Goal: Information Seeking & Learning: Learn about a topic

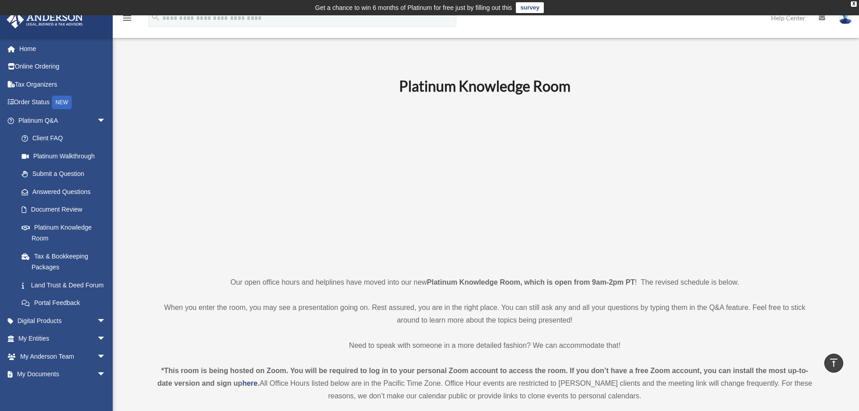
scroll to position [171, 0]
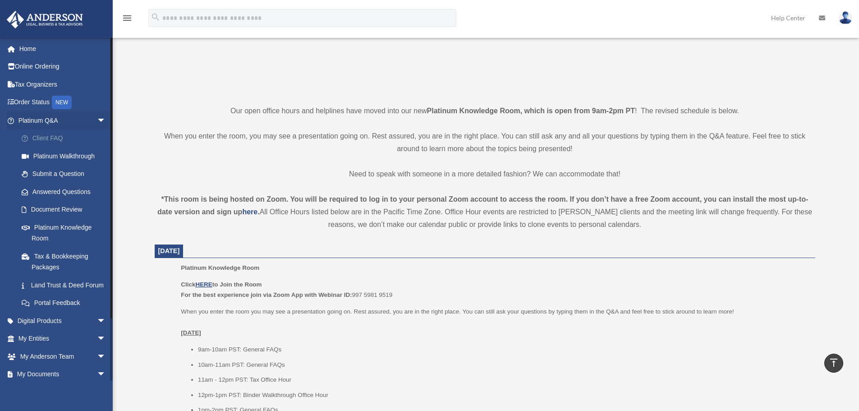
click at [46, 138] on link "Client FAQ" at bounding box center [66, 138] width 107 height 18
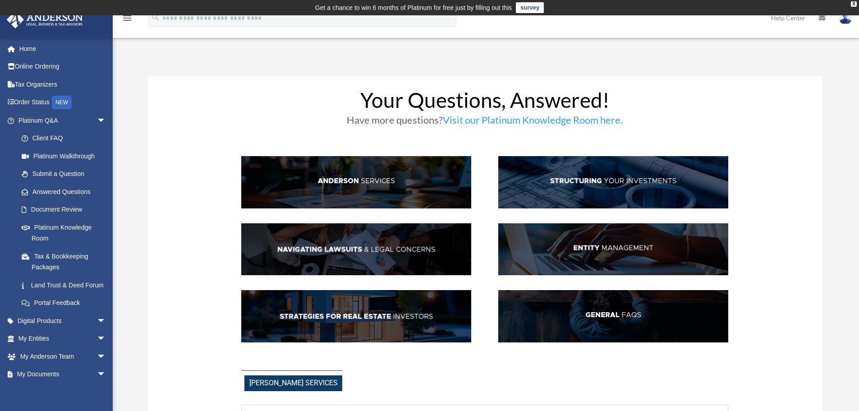
click at [338, 314] on img at bounding box center [356, 316] width 230 height 52
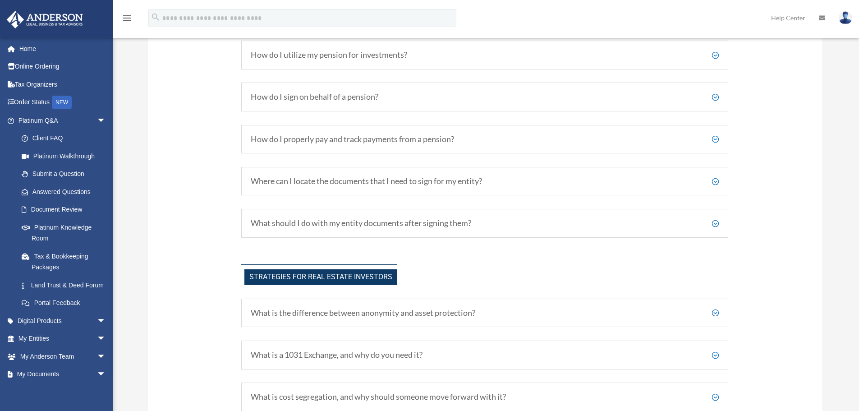
scroll to position [1825, 0]
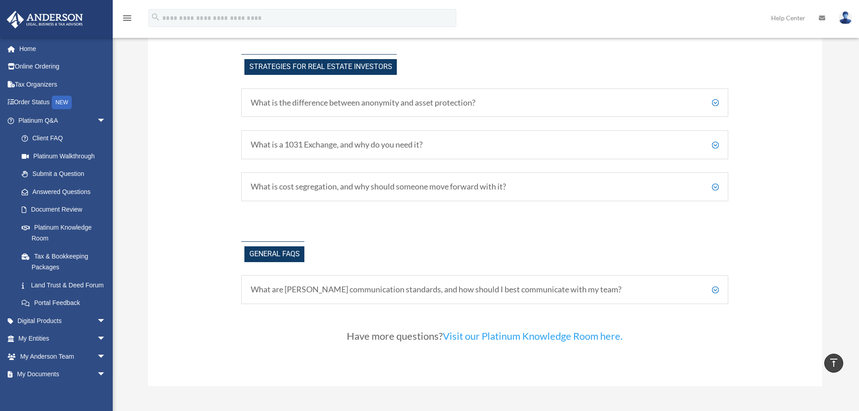
click at [334, 188] on h5 "What is cost segregation, and why should someone move forward with it?" at bounding box center [485, 187] width 468 height 10
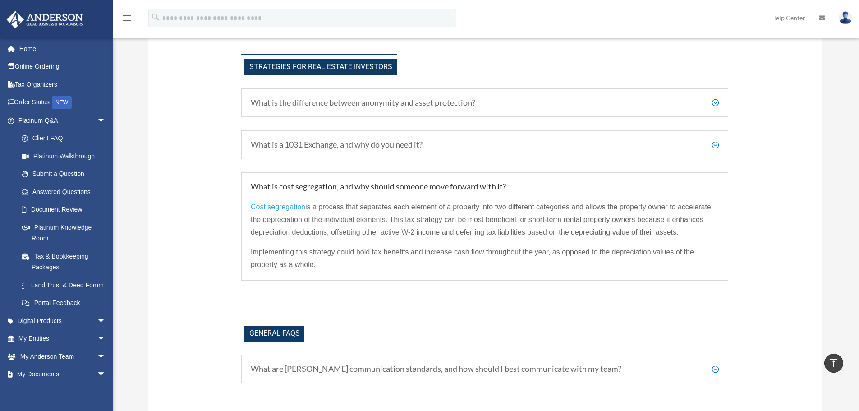
click at [283, 371] on h5 "What are Anderson's communication standards, and how should I best communicate …" at bounding box center [485, 369] width 468 height 10
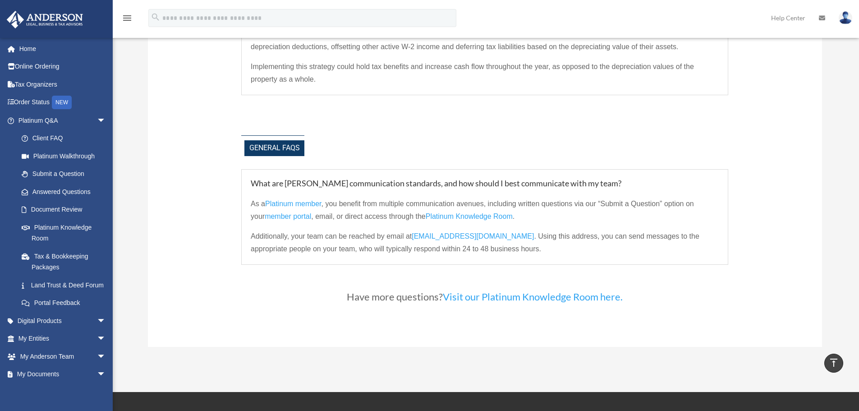
scroll to position [2016, 0]
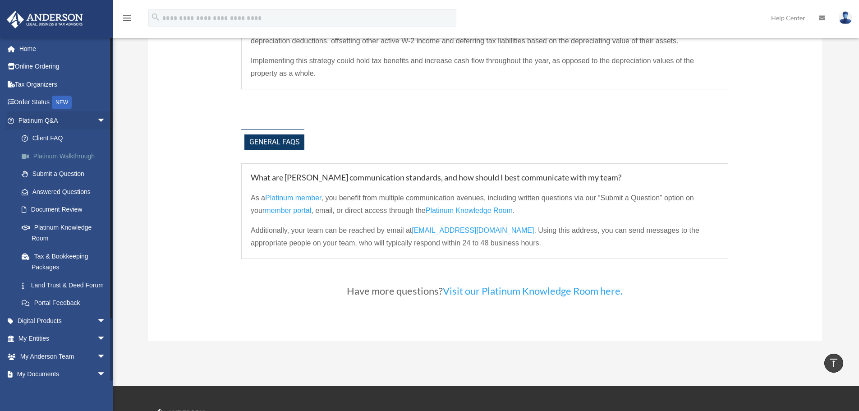
click at [64, 156] on link "Platinum Walkthrough" at bounding box center [66, 156] width 107 height 18
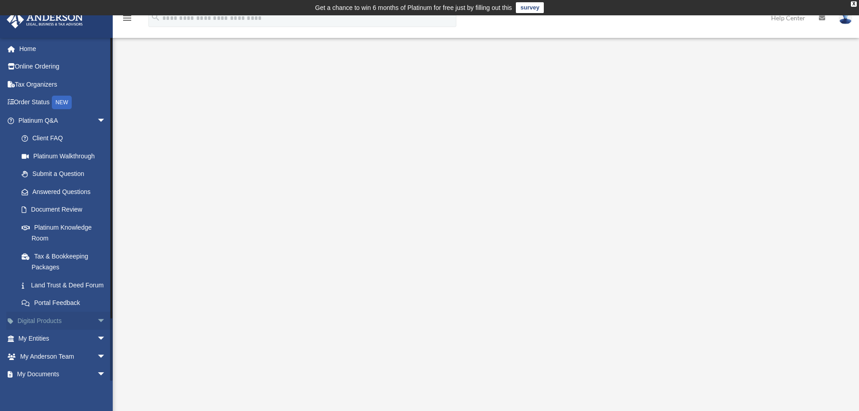
click at [97, 330] on span "arrow_drop_down" at bounding box center [106, 320] width 18 height 18
click at [97, 329] on span "arrow_drop_up" at bounding box center [106, 320] width 18 height 18
click at [97, 365] on span "arrow_drop_down" at bounding box center [106, 356] width 18 height 18
click at [97, 348] on span "arrow_drop_down" at bounding box center [106, 338] width 18 height 18
click at [48, 365] on link "Overview" at bounding box center [66, 356] width 107 height 18
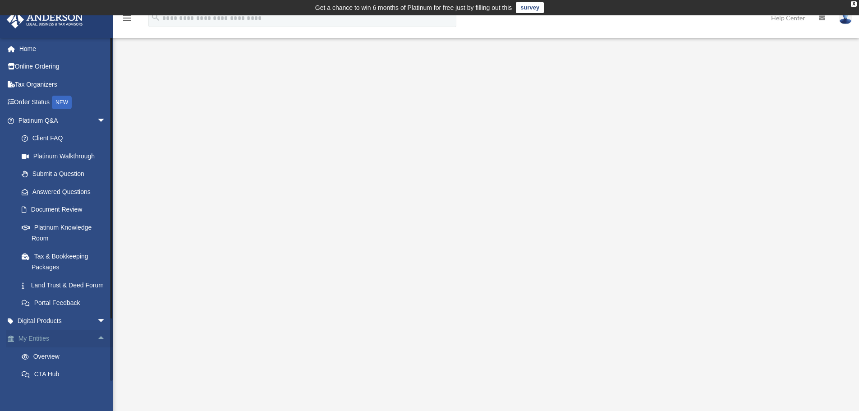
click at [97, 346] on span "arrow_drop_up" at bounding box center [106, 338] width 18 height 18
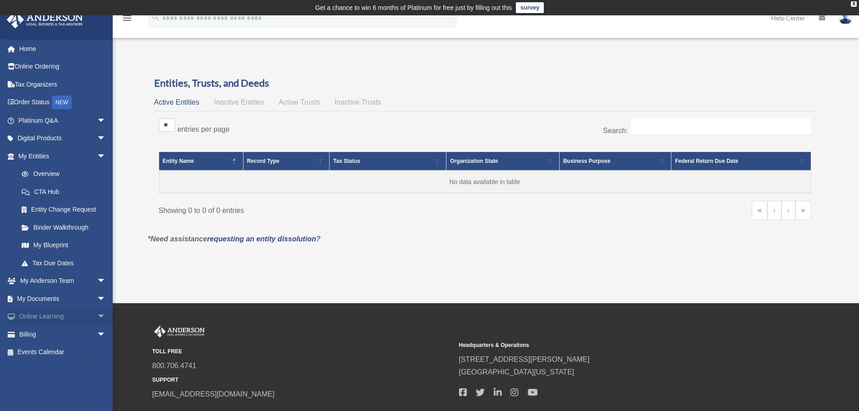
click at [97, 315] on span "arrow_drop_down" at bounding box center [106, 316] width 18 height 18
click at [46, 334] on link "Courses" at bounding box center [66, 334] width 107 height 18
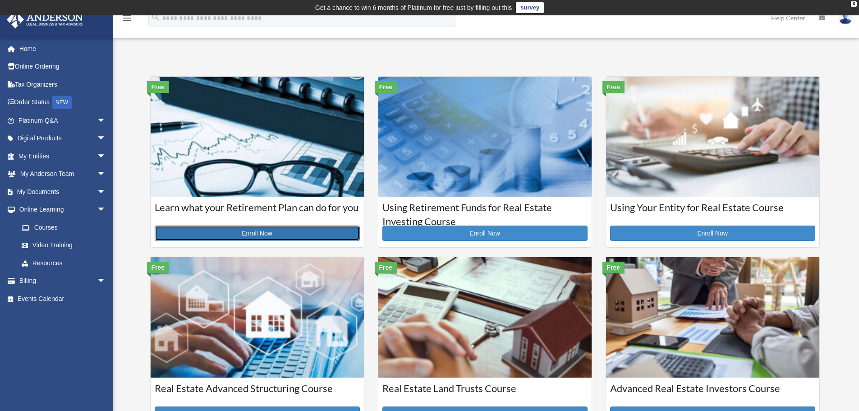
click at [257, 231] on link "Enroll Now" at bounding box center [257, 232] width 205 height 15
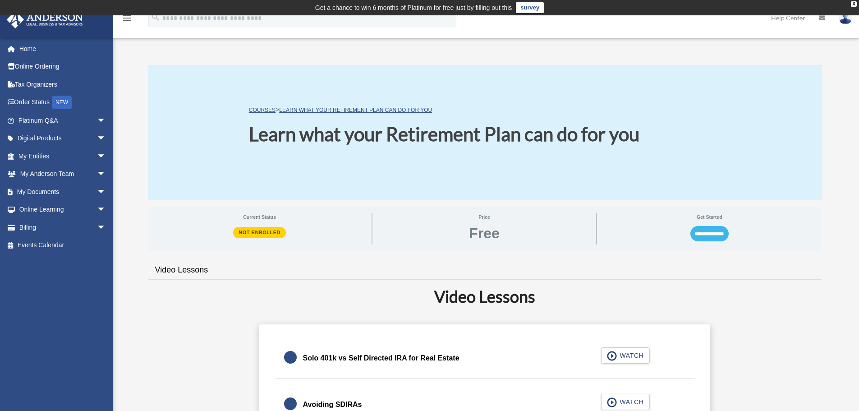
click at [699, 233] on input "**********" at bounding box center [709, 233] width 38 height 15
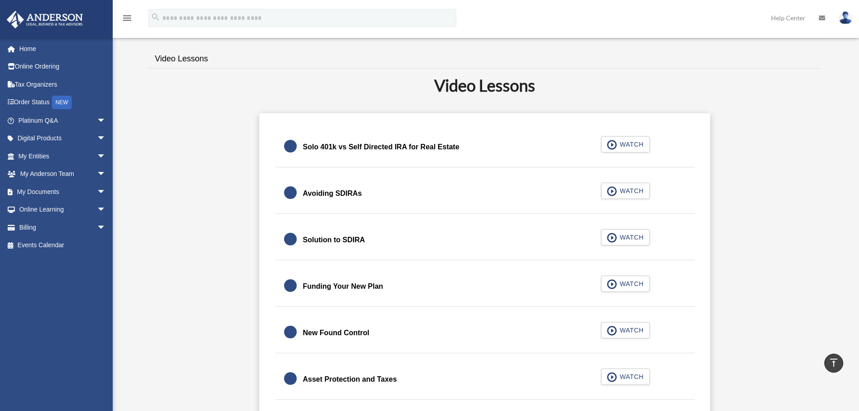
scroll to position [175, 0]
click at [623, 146] on span "WATCH" at bounding box center [630, 143] width 27 height 9
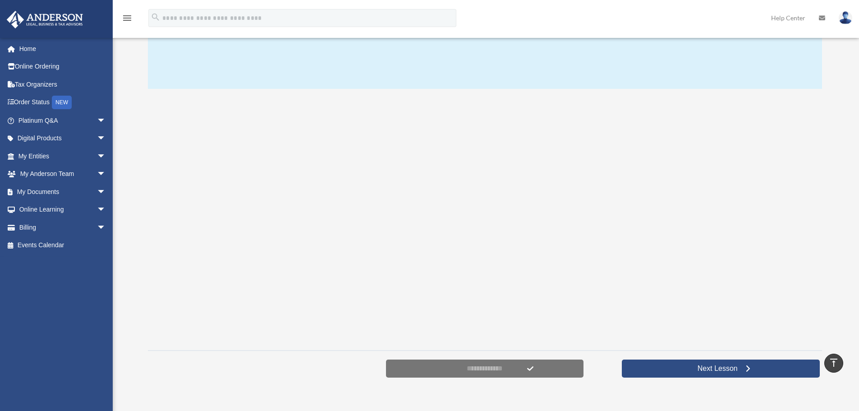
scroll to position [111, 0]
click at [738, 365] on span "Next Lesson" at bounding box center [717, 368] width 55 height 9
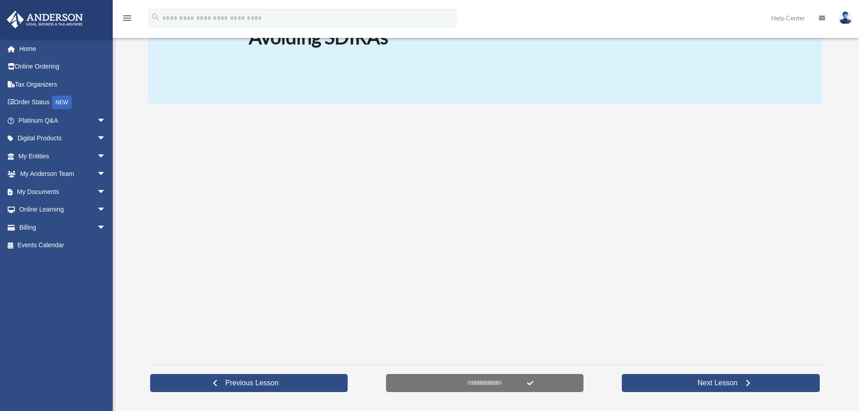
scroll to position [100, 0]
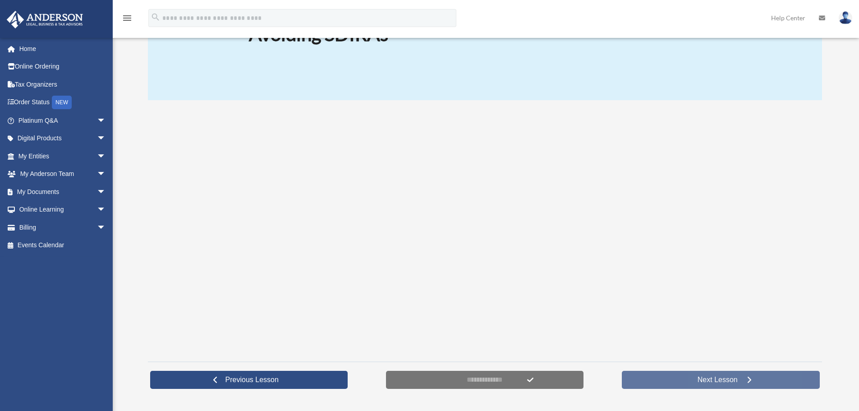
click at [720, 381] on span "Next Lesson" at bounding box center [717, 379] width 55 height 9
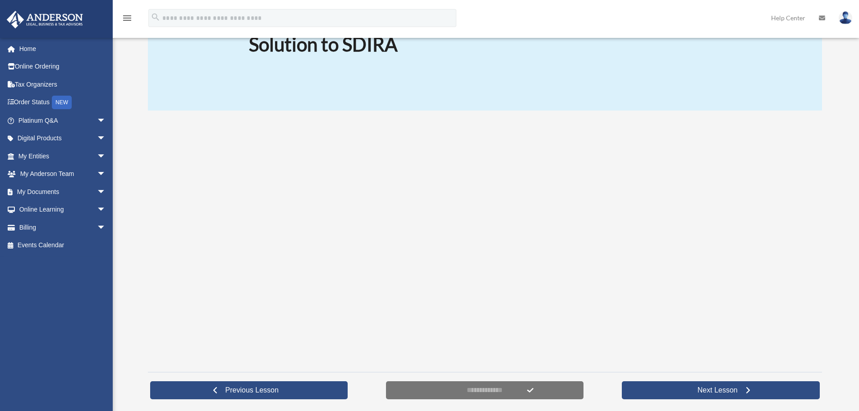
scroll to position [92, 0]
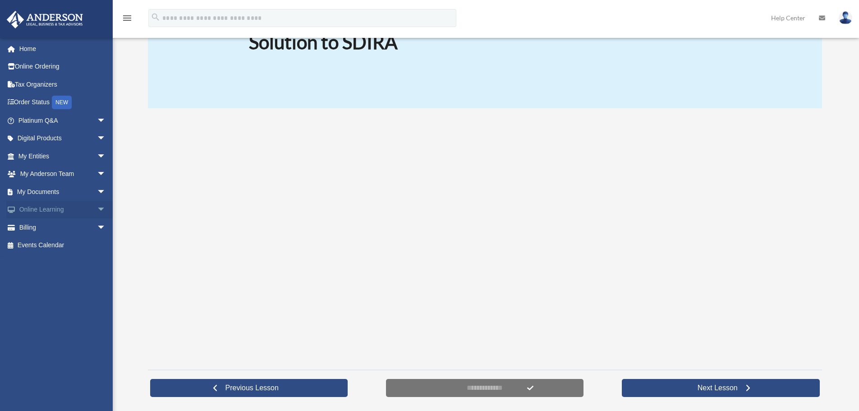
click at [49, 208] on link "Online Learning arrow_drop_down" at bounding box center [62, 210] width 113 height 18
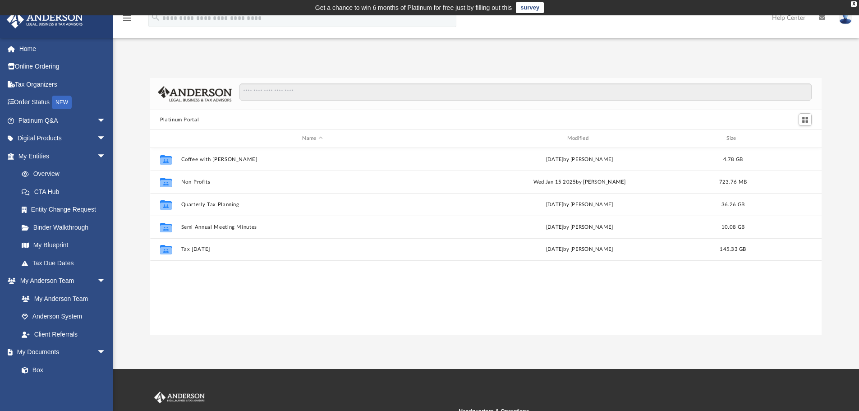
scroll to position [198, 664]
click at [64, 315] on link "Anderson System" at bounding box center [66, 316] width 107 height 18
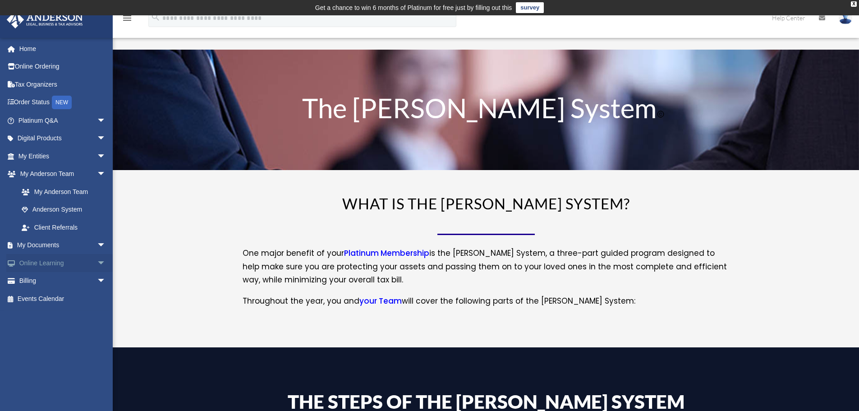
click at [97, 262] on span "arrow_drop_down" at bounding box center [106, 263] width 18 height 18
click at [39, 277] on link "Courses" at bounding box center [66, 281] width 107 height 18
